Goal: Task Accomplishment & Management: Complete application form

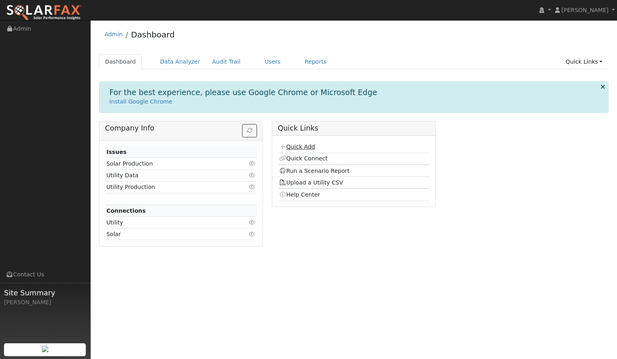
click at [294, 145] on link "Quick Add" at bounding box center [297, 146] width 36 height 6
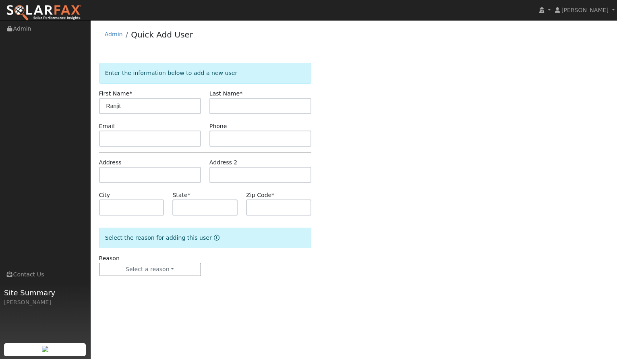
type input "Ranjit"
type input "Vijayan"
type input "[STREET_ADDRESS]"
type input "Pleasanton"
type input "CA"
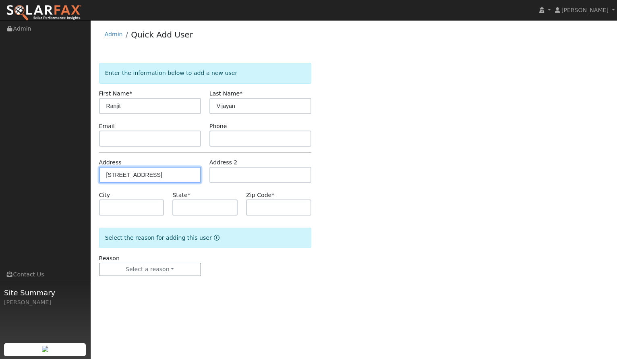
type input "94566"
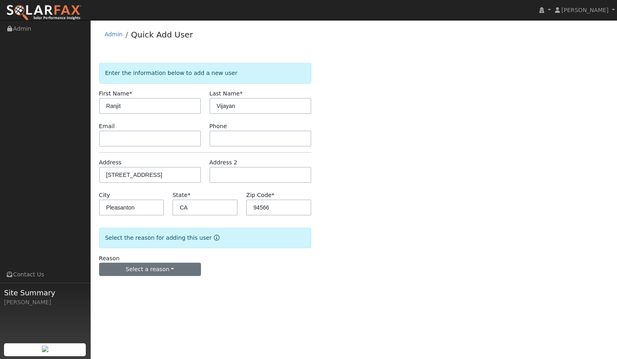
click at [160, 269] on button "Select a reason" at bounding box center [150, 269] width 102 height 14
click at [148, 299] on link "New customer adding solar" at bounding box center [143, 296] width 89 height 11
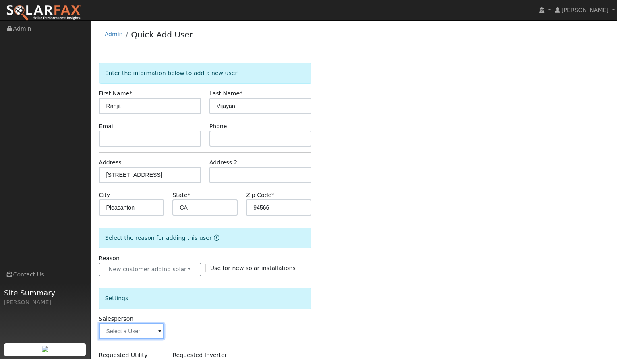
click at [134, 332] on input "text" at bounding box center [131, 331] width 65 height 16
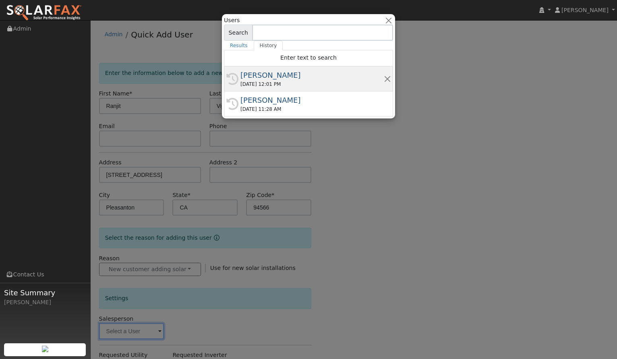
click at [316, 80] on div "[PERSON_NAME]" at bounding box center [311, 75] width 143 height 11
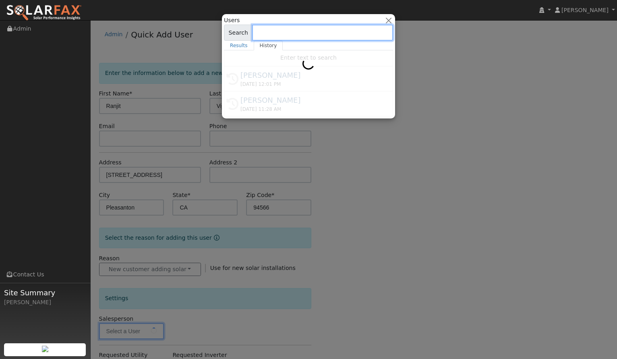
type input "[PERSON_NAME]"
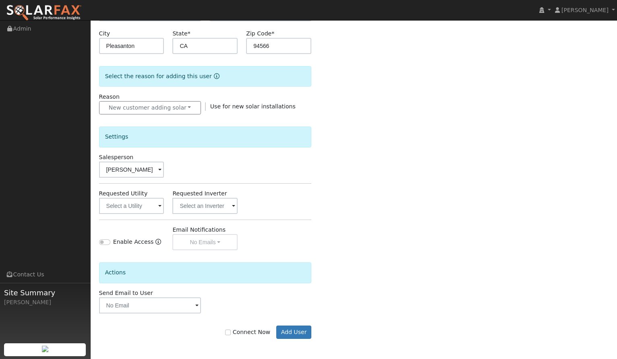
scroll to position [161, 0]
click at [138, 200] on input "text" at bounding box center [131, 206] width 65 height 16
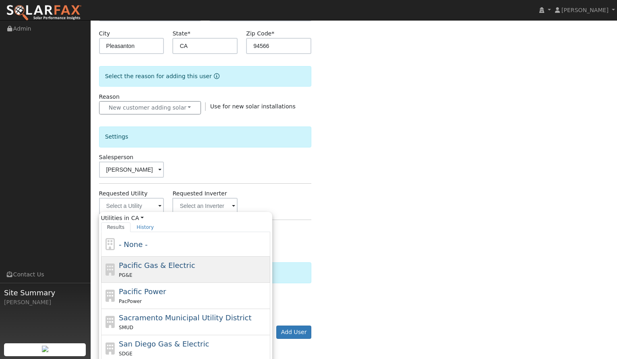
click at [145, 274] on div "PG&E" at bounding box center [193, 274] width 149 height 8
type input "Pacific Gas & Electric"
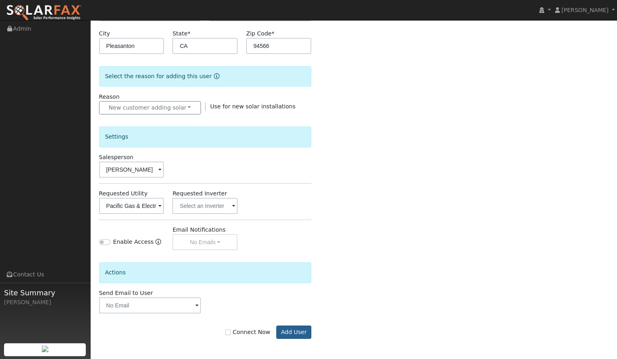
click at [301, 334] on button "Add User" at bounding box center [293, 332] width 35 height 14
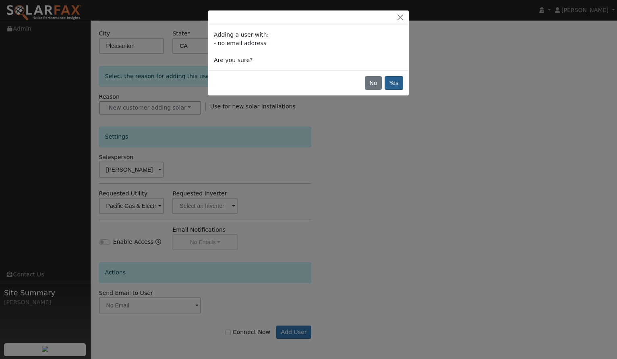
click at [398, 82] on button "Yes" at bounding box center [393, 83] width 19 height 14
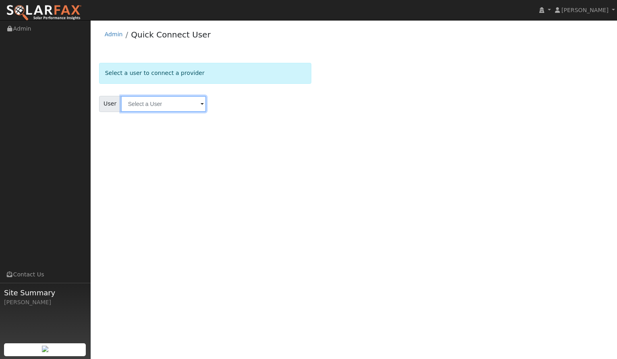
click at [135, 105] on input "text" at bounding box center [163, 104] width 85 height 16
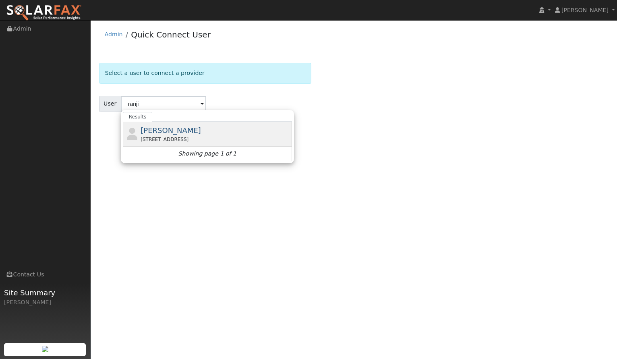
click at [152, 129] on span "[PERSON_NAME]" at bounding box center [170, 130] width 60 height 8
type input "[PERSON_NAME]"
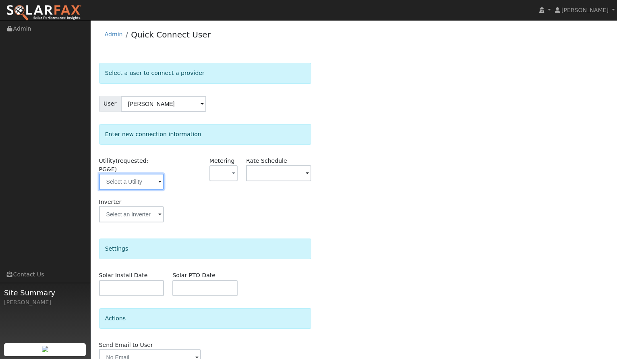
click at [144, 181] on input "text" at bounding box center [131, 181] width 65 height 16
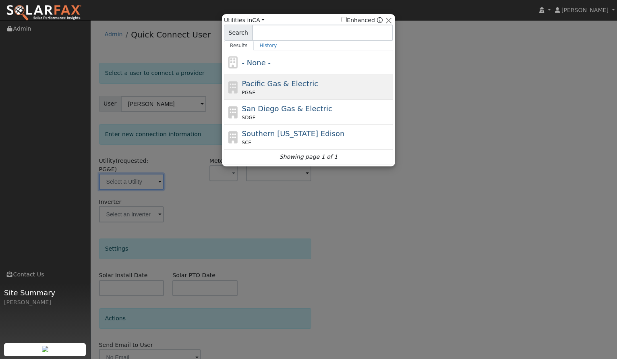
click at [278, 79] on span "Pacific Gas & Electric" at bounding box center [280, 83] width 76 height 8
type input "PG&E"
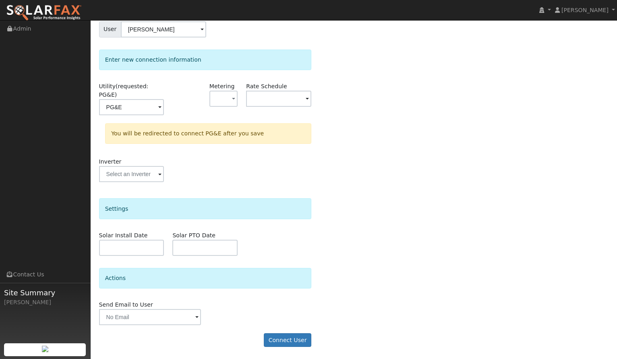
scroll to position [74, 0]
click at [274, 342] on button "Connect User" at bounding box center [287, 340] width 47 height 14
